Goal: Navigation & Orientation: Find specific page/section

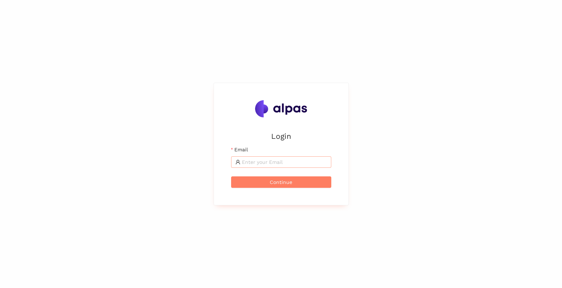
click at [291, 163] on input "Email" at bounding box center [284, 162] width 85 height 8
type input "[PERSON_NAME][EMAIL_ADDRESS][DOMAIN_NAME]"
click at [286, 181] on span "Continue" at bounding box center [281, 182] width 23 height 8
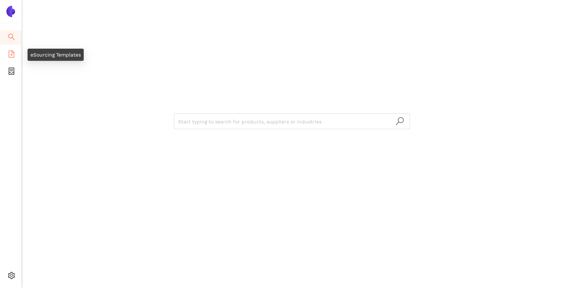
click at [9, 54] on icon "file-add" at bounding box center [11, 53] width 7 height 7
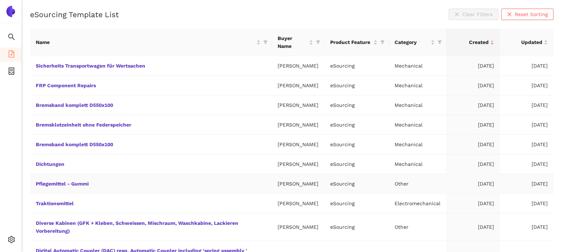
scroll to position [112, 0]
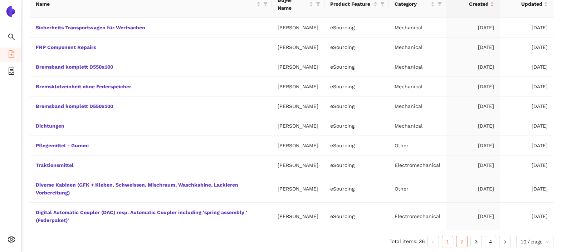
click at [459, 241] on link "2" at bounding box center [461, 241] width 11 height 11
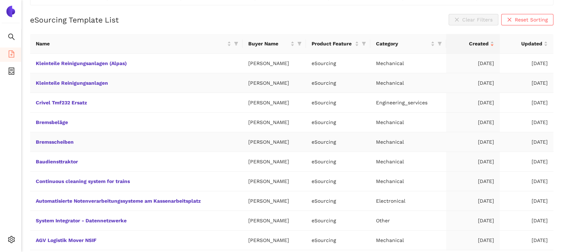
scroll to position [88, 0]
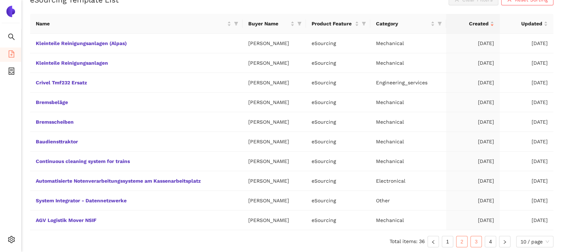
click at [475, 241] on link "3" at bounding box center [475, 241] width 11 height 11
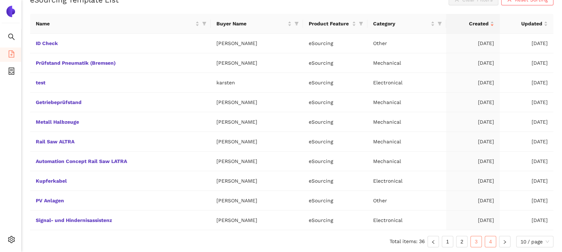
click at [488, 238] on link "4" at bounding box center [490, 241] width 11 height 11
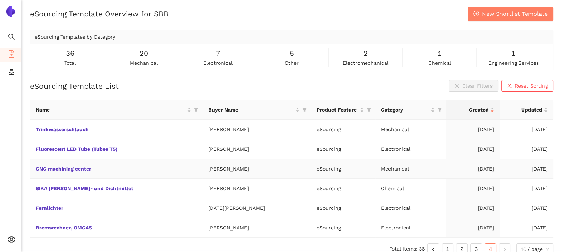
scroll to position [0, 0]
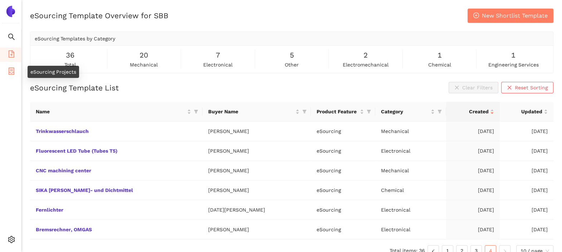
click at [10, 69] on icon "container" at bounding box center [11, 71] width 7 height 7
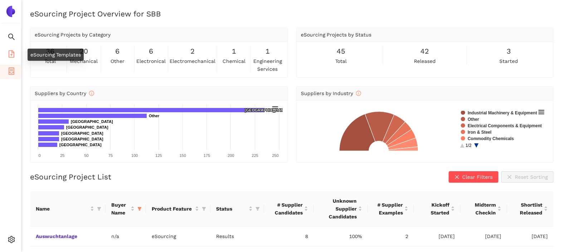
click at [13, 51] on icon "file-add" at bounding box center [12, 53] width 6 height 7
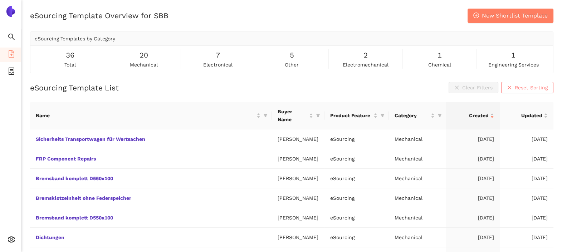
click at [508, 86] on icon "close" at bounding box center [509, 87] width 5 height 5
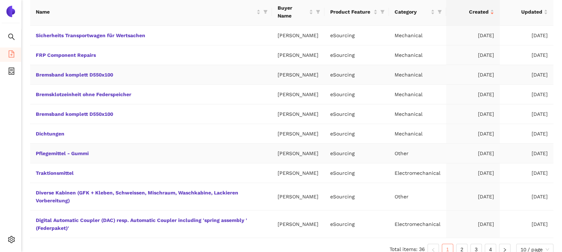
scroll to position [112, 0]
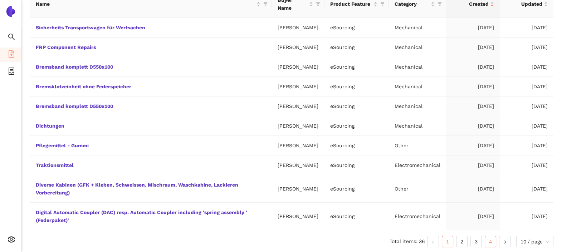
click at [490, 240] on link "4" at bounding box center [490, 241] width 11 height 11
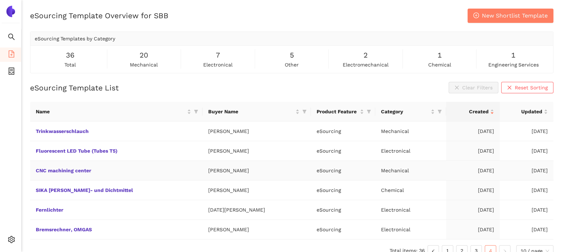
scroll to position [10, 0]
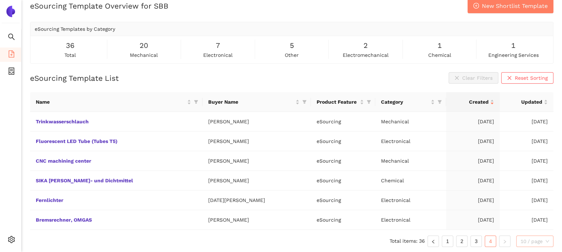
click at [527, 240] on span "10 / page" at bounding box center [534, 241] width 29 height 11
click at [474, 238] on link "3" at bounding box center [475, 241] width 11 height 11
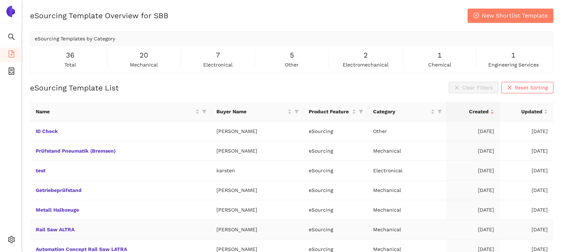
scroll to position [88, 0]
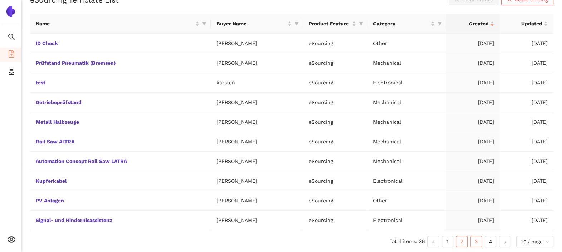
click at [458, 237] on link "2" at bounding box center [461, 241] width 11 height 11
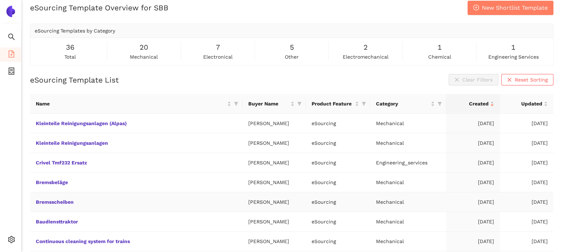
scroll to position [0, 0]
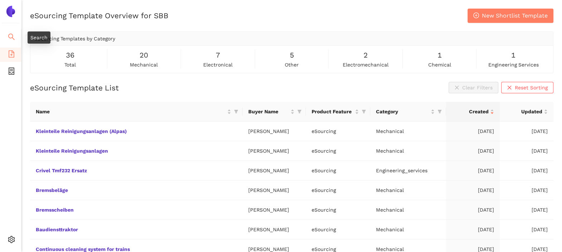
click at [10, 36] on icon "search" at bounding box center [11, 36] width 7 height 7
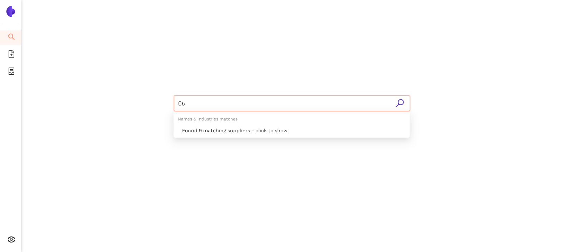
type input "Ü"
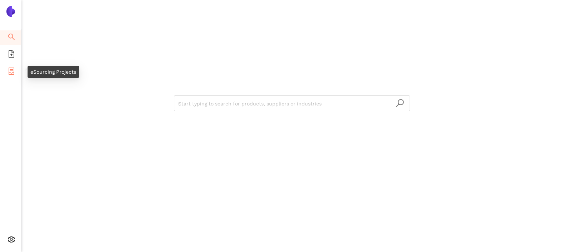
click at [10, 69] on icon "container" at bounding box center [12, 71] width 6 height 7
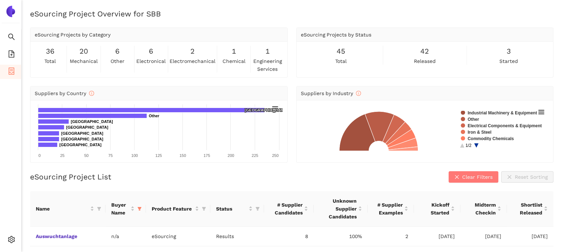
click at [454, 173] on button "Clear Filters" at bounding box center [473, 176] width 50 height 11
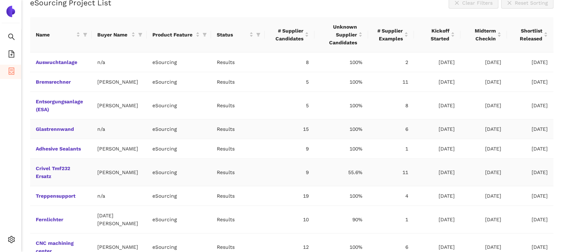
scroll to position [224, 0]
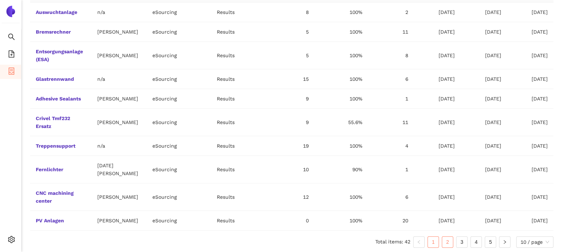
click at [447, 240] on link "2" at bounding box center [447, 242] width 11 height 11
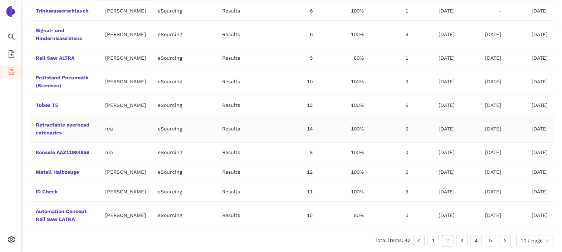
scroll to position [263, 0]
click at [461, 238] on link "3" at bounding box center [461, 240] width 11 height 11
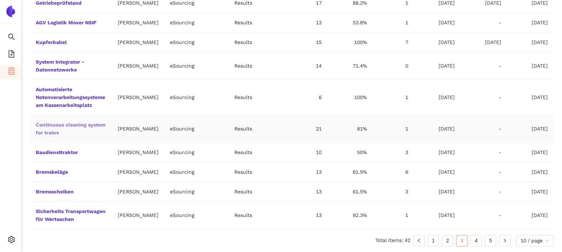
scroll to position [303, 0]
click at [474, 240] on link "4" at bounding box center [475, 240] width 11 height 11
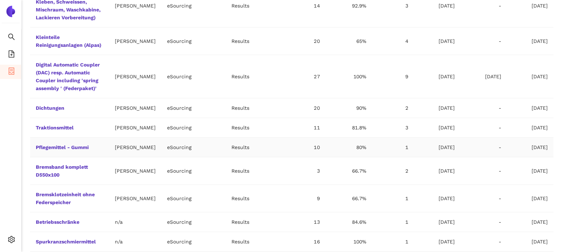
scroll to position [287, 0]
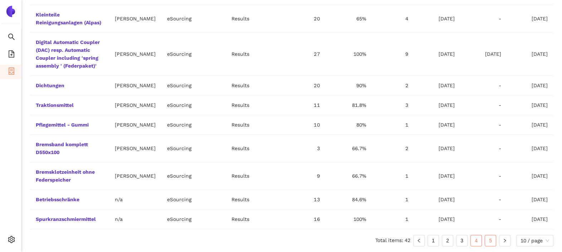
click at [488, 238] on link "5" at bounding box center [490, 240] width 11 height 11
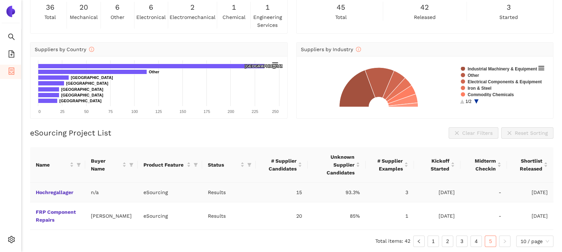
scroll to position [0, 0]
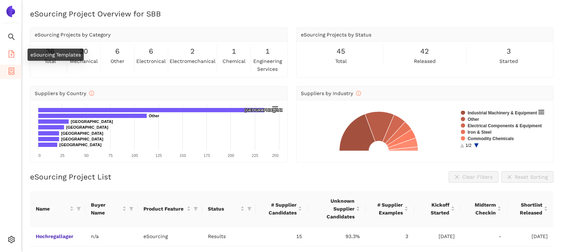
click at [9, 54] on icon "file-add" at bounding box center [11, 53] width 7 height 7
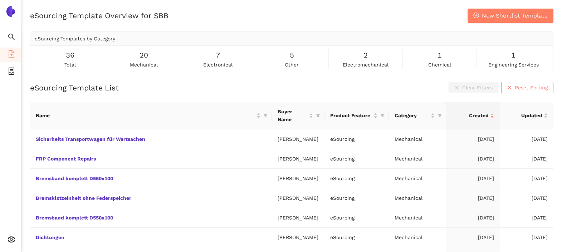
click at [511, 87] on icon "close" at bounding box center [509, 87] width 5 height 5
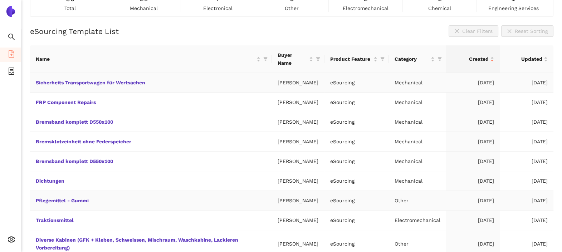
scroll to position [112, 0]
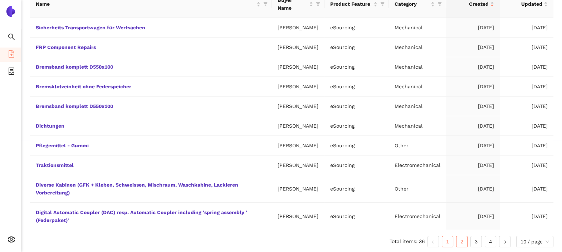
click at [460, 241] on link "2" at bounding box center [461, 241] width 11 height 11
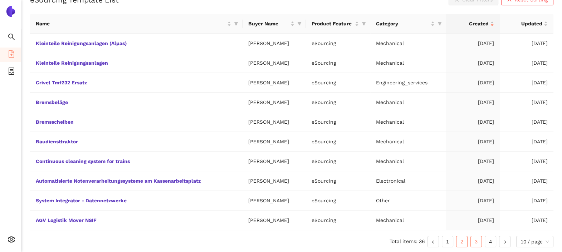
click at [475, 239] on link "3" at bounding box center [475, 241] width 11 height 11
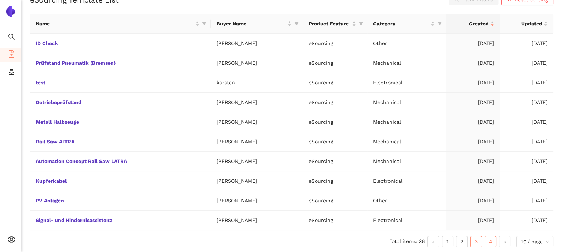
click at [489, 240] on link "4" at bounding box center [490, 241] width 11 height 11
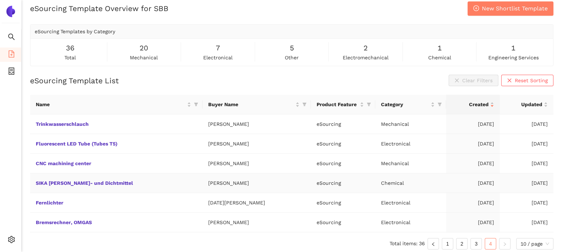
scroll to position [10, 0]
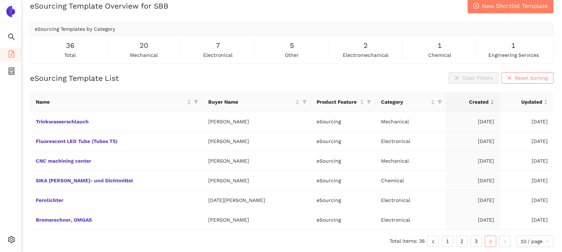
click at [511, 75] on icon "close" at bounding box center [509, 77] width 5 height 5
click at [525, 240] on span "10 / page" at bounding box center [534, 241] width 29 height 11
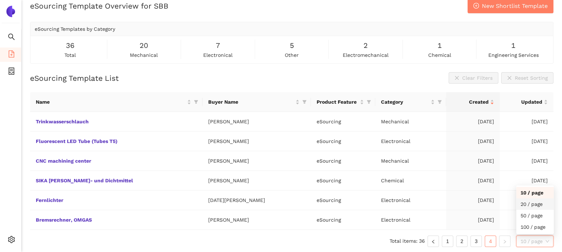
click at [527, 200] on div "20 / page" at bounding box center [534, 204] width 29 height 8
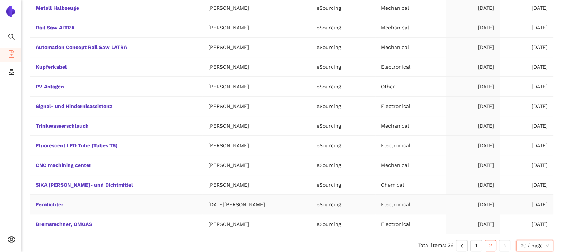
scroll to position [206, 0]
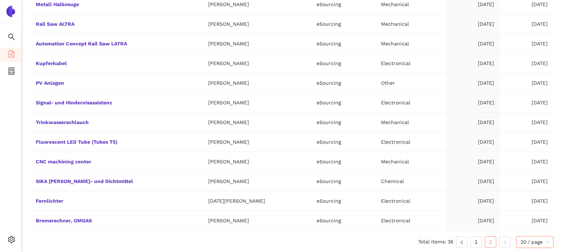
click at [532, 238] on span "20 / page" at bounding box center [534, 242] width 29 height 11
click at [531, 192] on div "10 / page" at bounding box center [534, 194] width 29 height 8
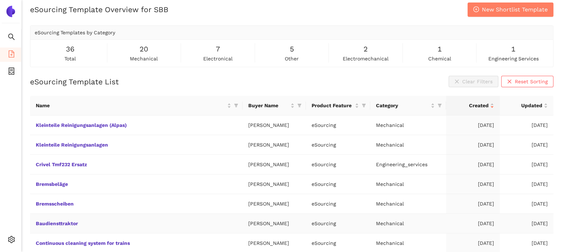
scroll to position [0, 0]
